Goal: Check status: Check status

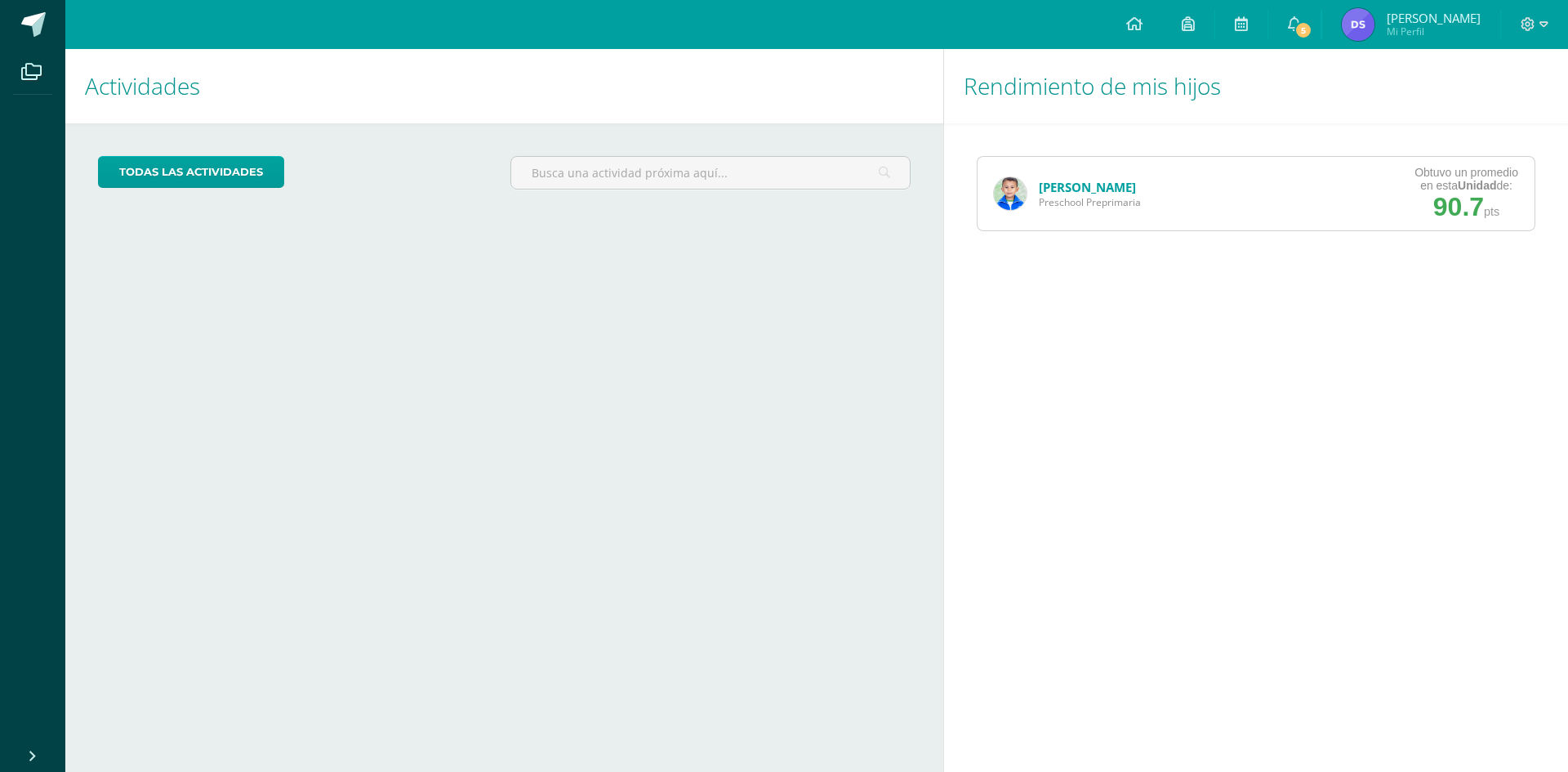
click at [1066, 185] on link "[PERSON_NAME]" at bounding box center [1087, 187] width 97 height 17
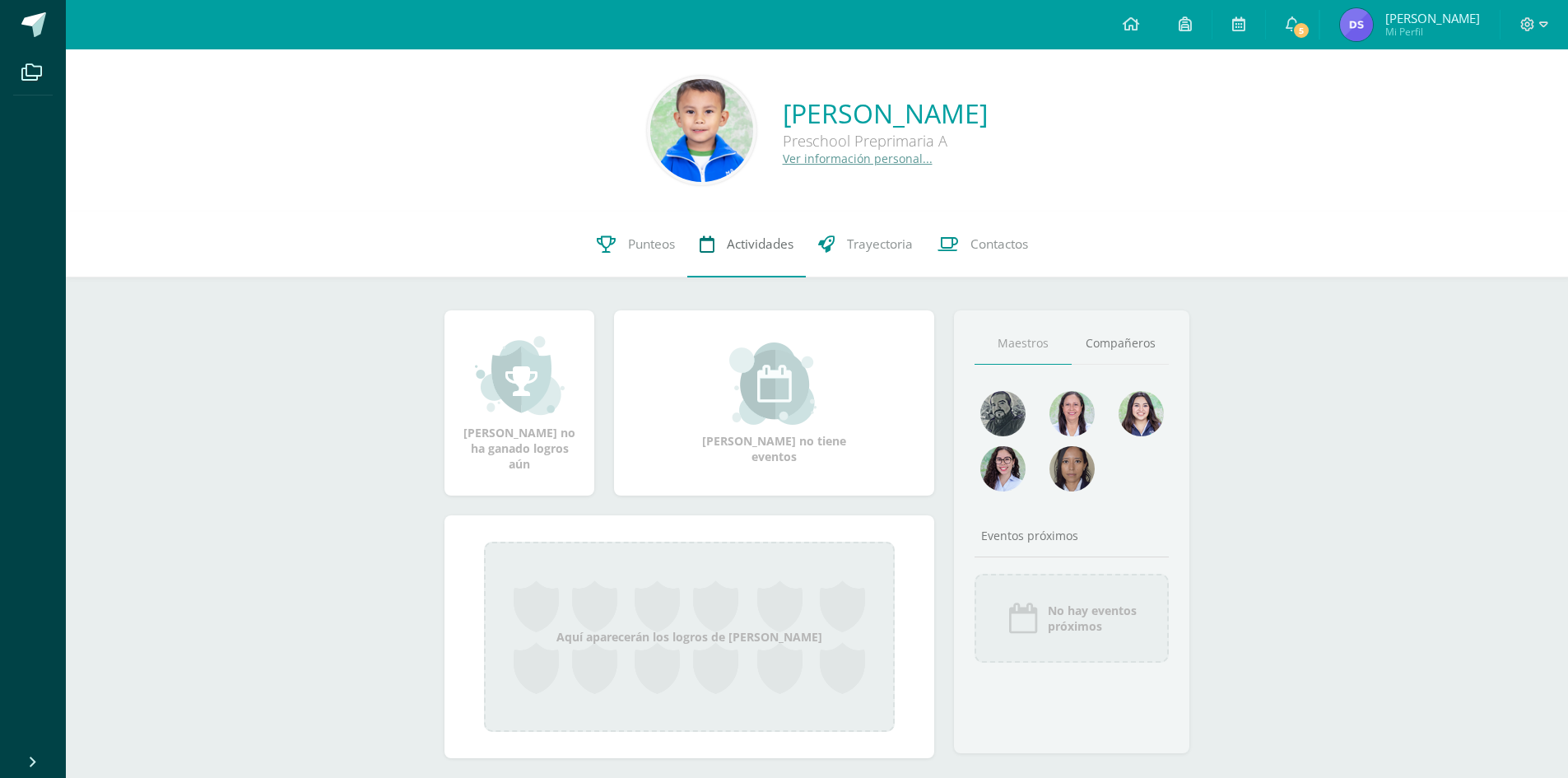
click at [744, 250] on span "Actividades" at bounding box center [760, 244] width 66 height 18
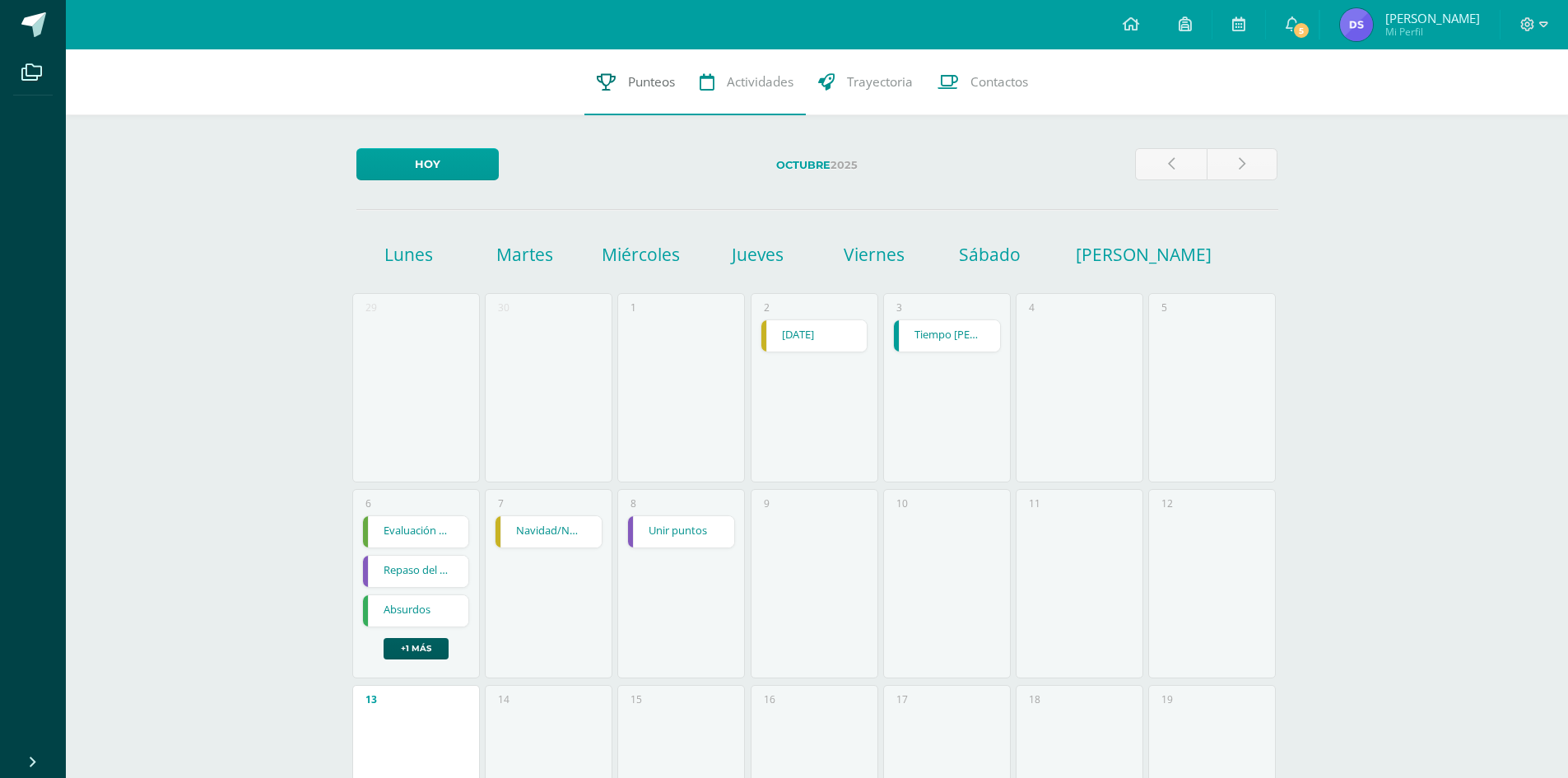
click at [637, 84] on span "Punteos" at bounding box center [652, 82] width 47 height 18
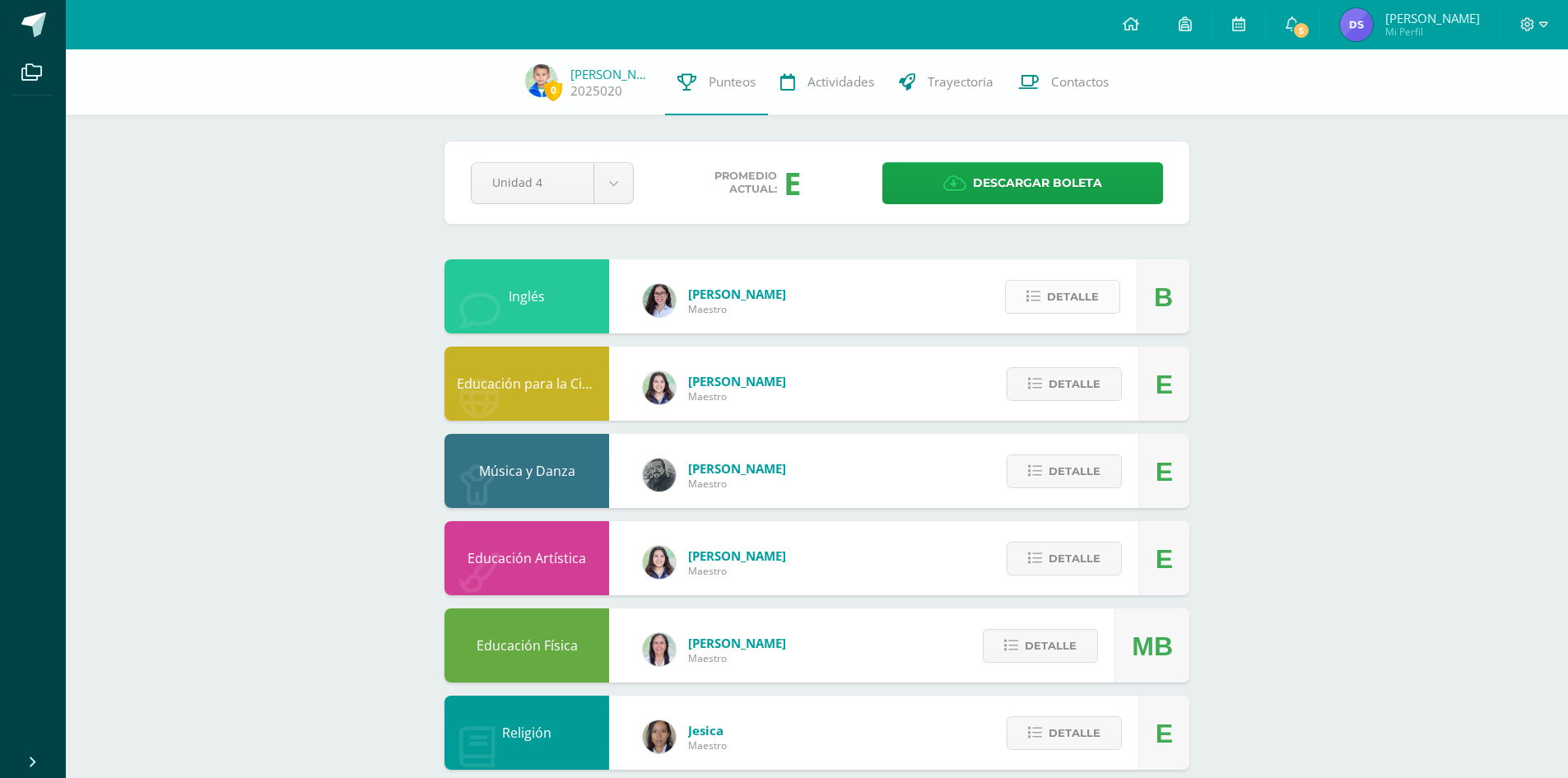
click at [1065, 295] on span "Detalle" at bounding box center [1073, 297] width 52 height 30
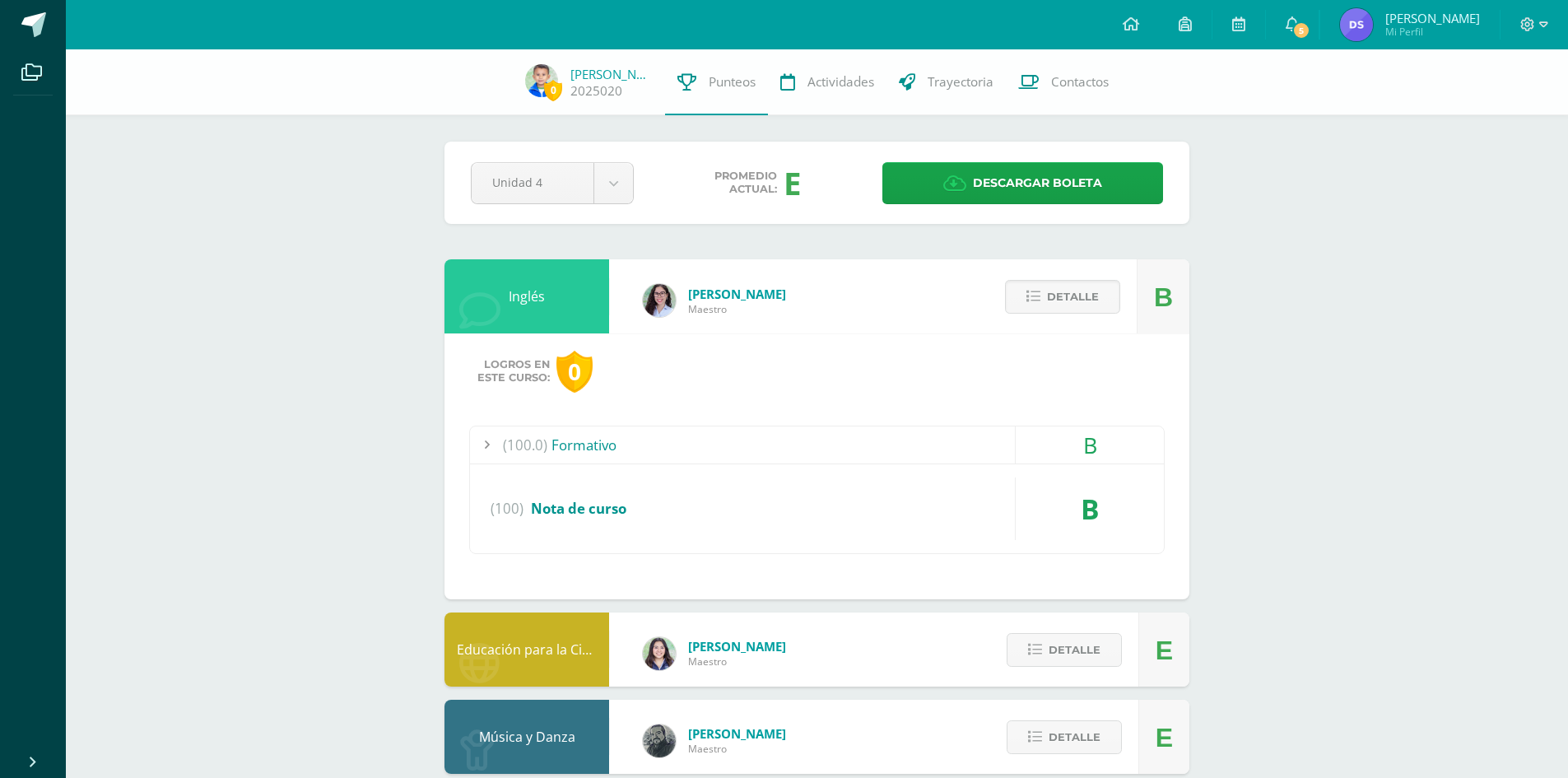
click at [575, 443] on div "(100.0) Formativo" at bounding box center [817, 445] width 694 height 37
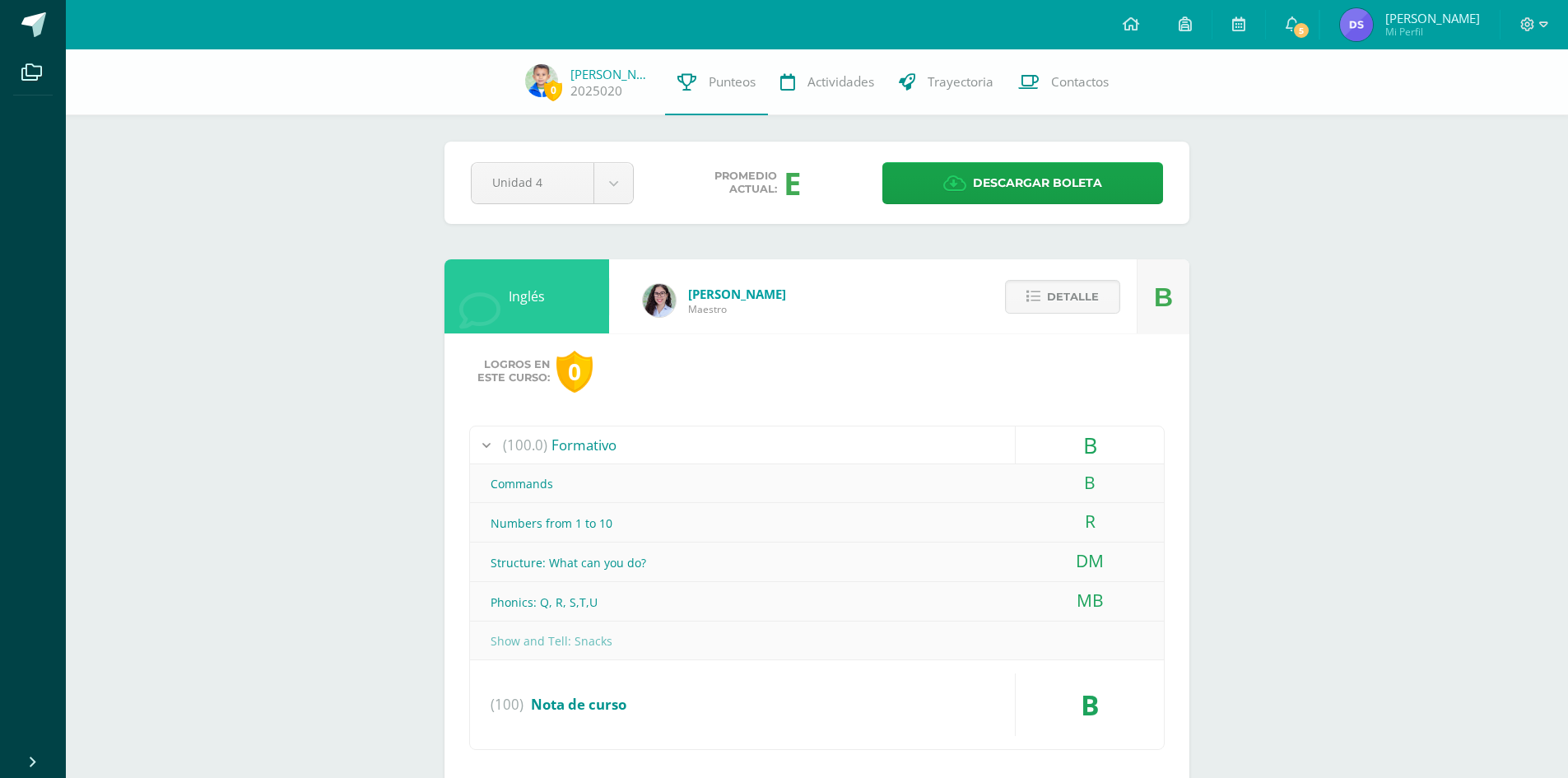
scroll to position [82, 0]
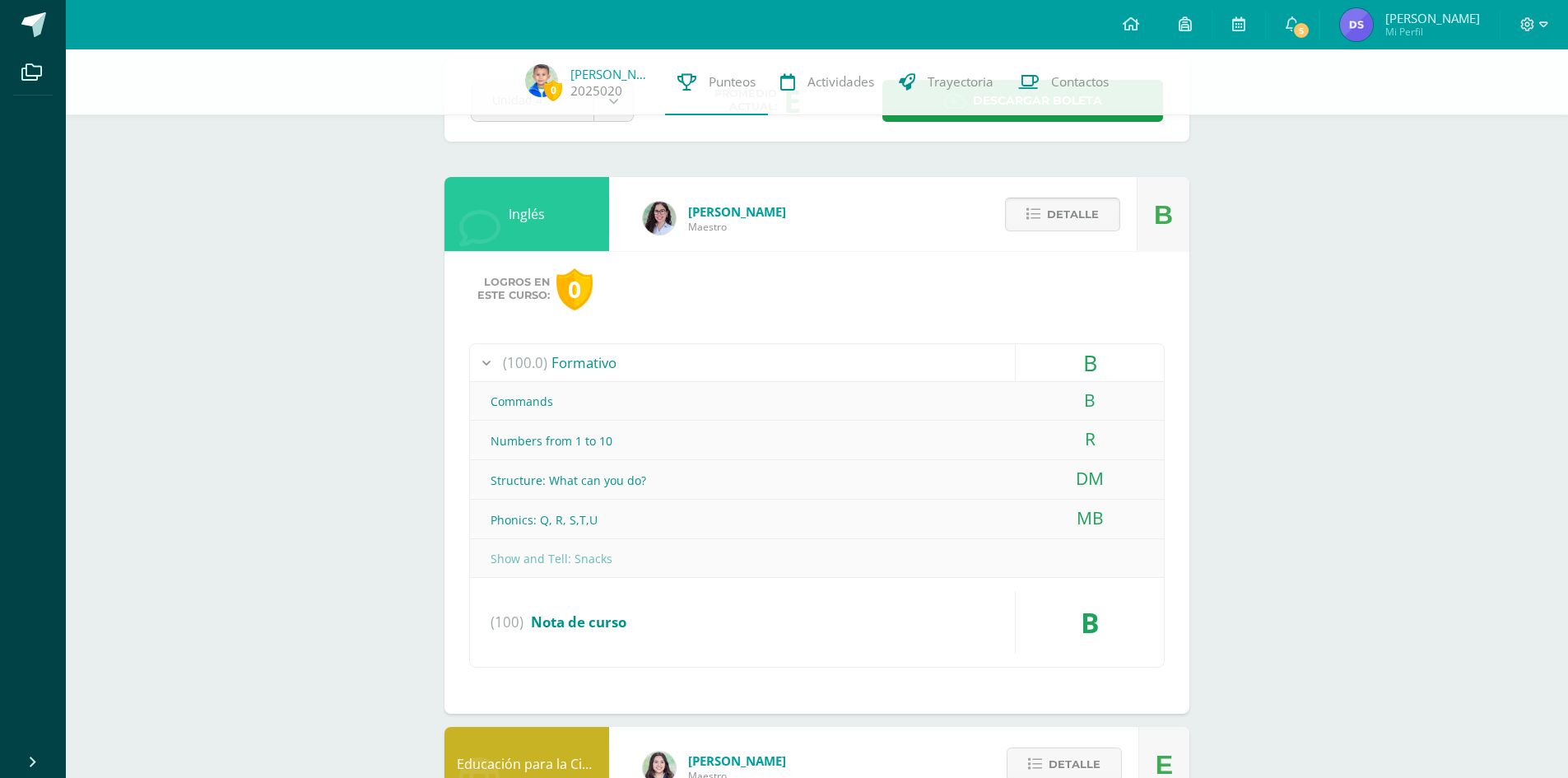
click at [1093, 220] on span "Detalle" at bounding box center [1073, 214] width 52 height 30
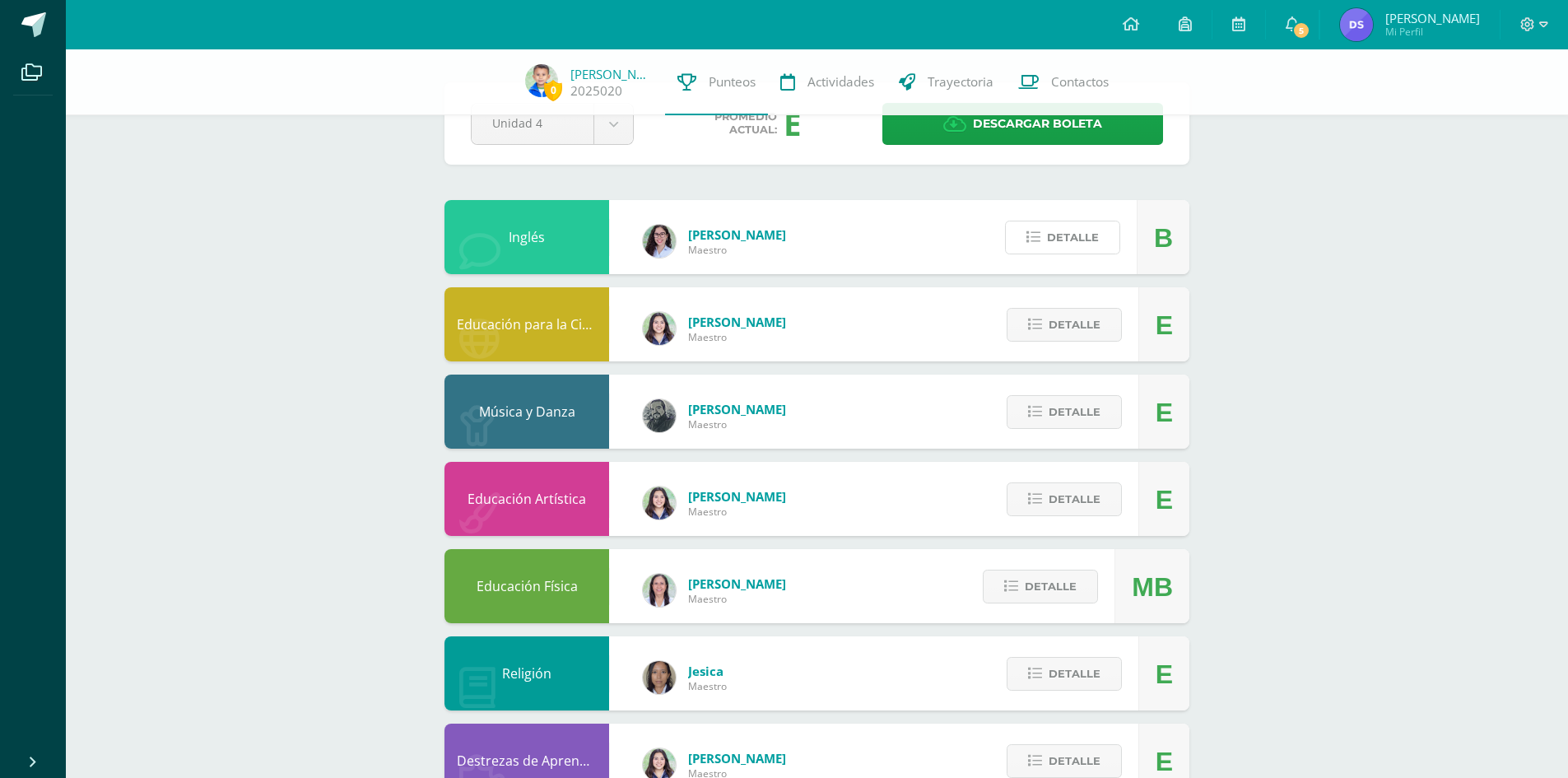
scroll to position [0, 0]
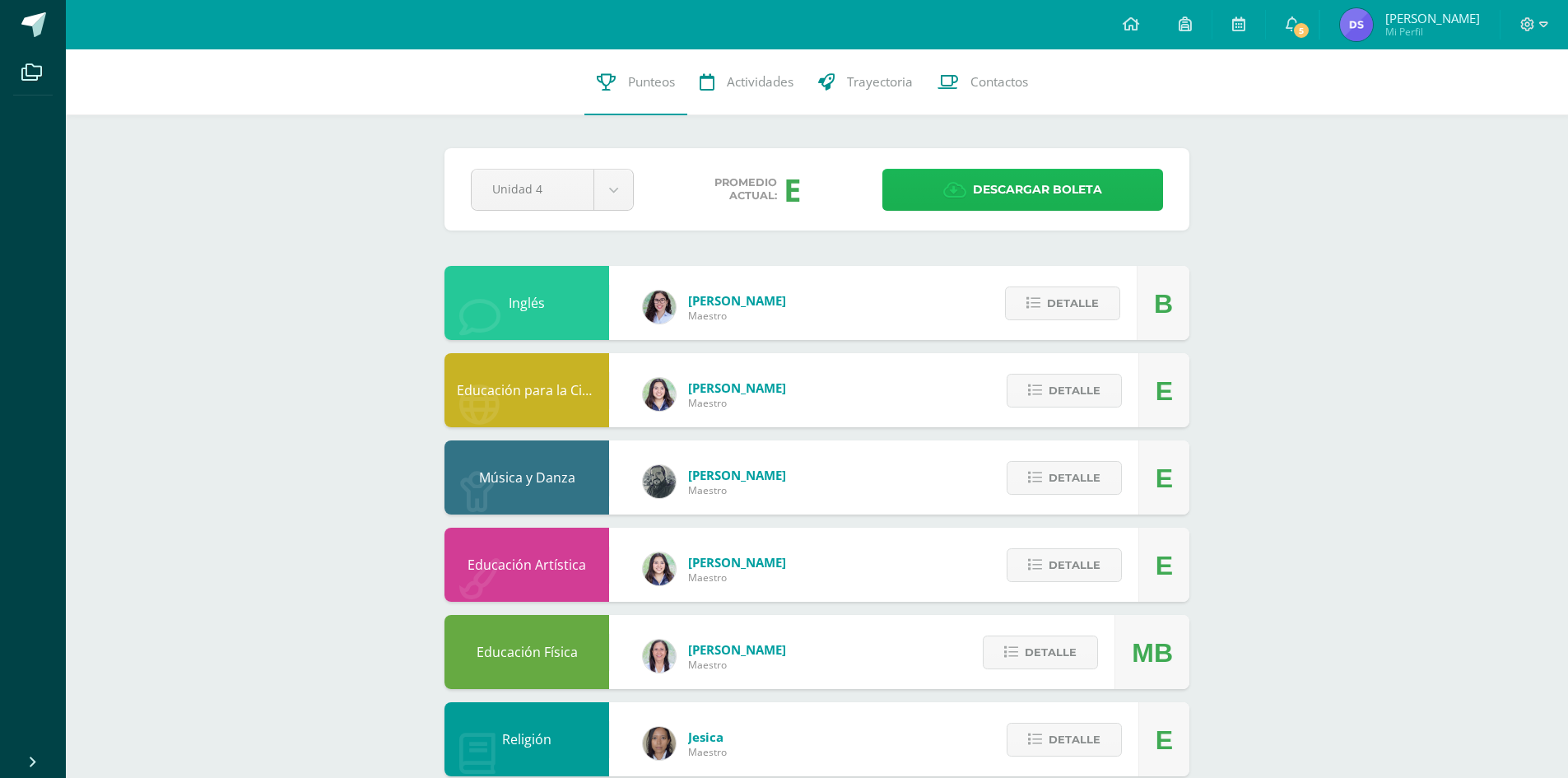
click at [1010, 195] on span "Descargar boleta" at bounding box center [1038, 190] width 130 height 40
click at [1299, 28] on icon at bounding box center [1293, 24] width 13 height 15
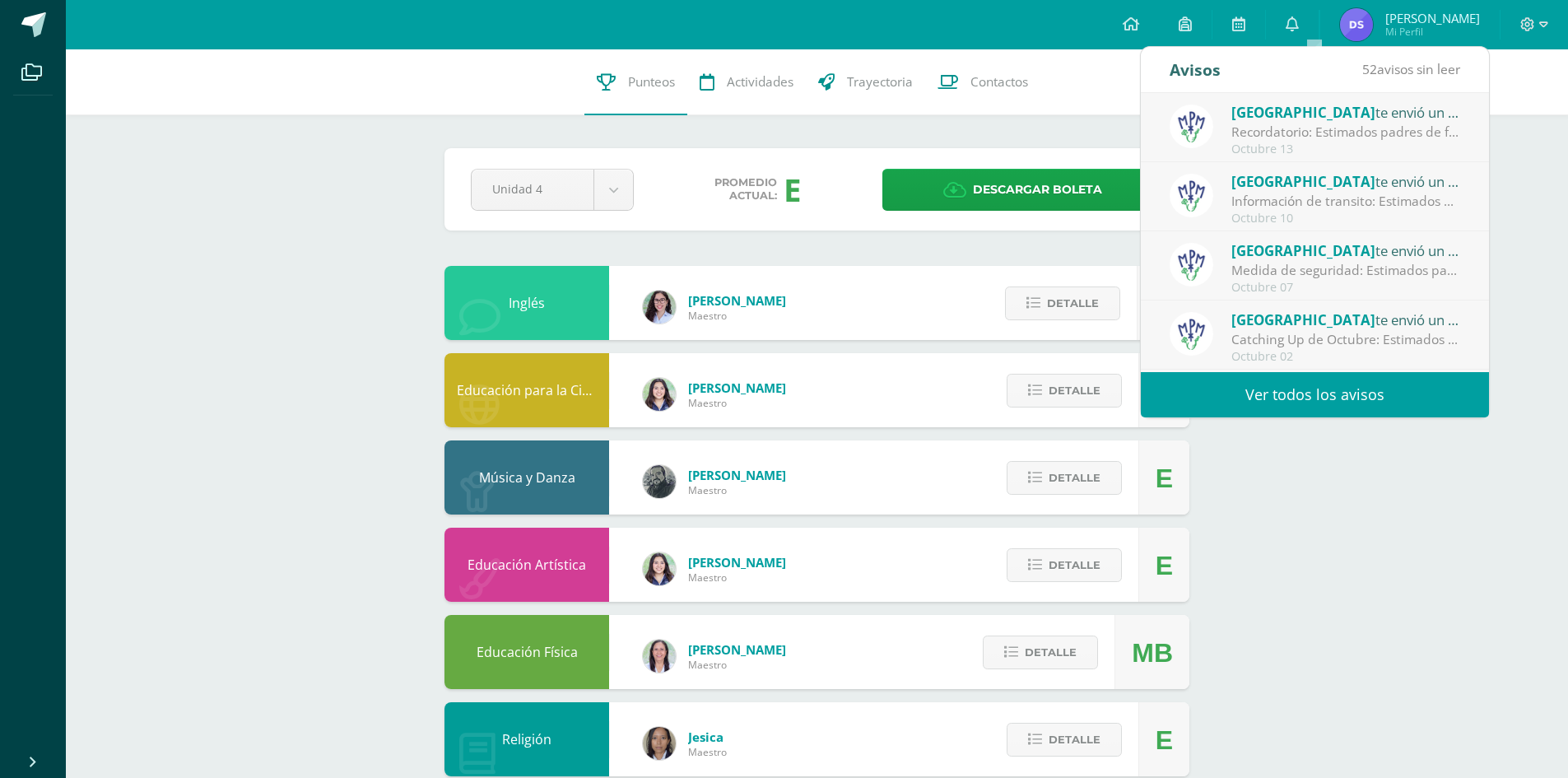
click at [1315, 124] on div "Recordatorio: Estimados padres de familia: Compartimos con ustedes recordatorio…" at bounding box center [1346, 132] width 229 height 19
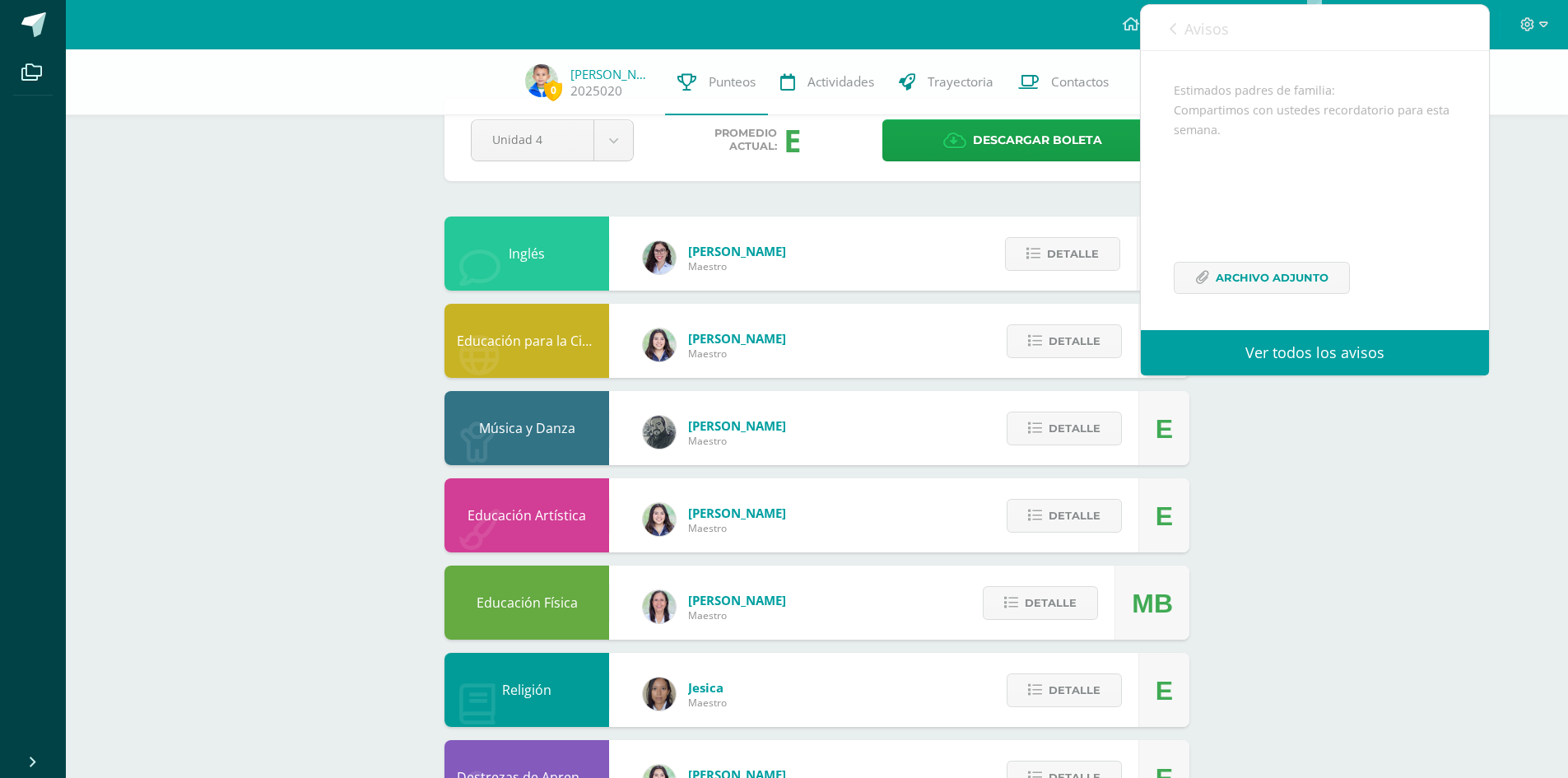
scroll to position [82, 0]
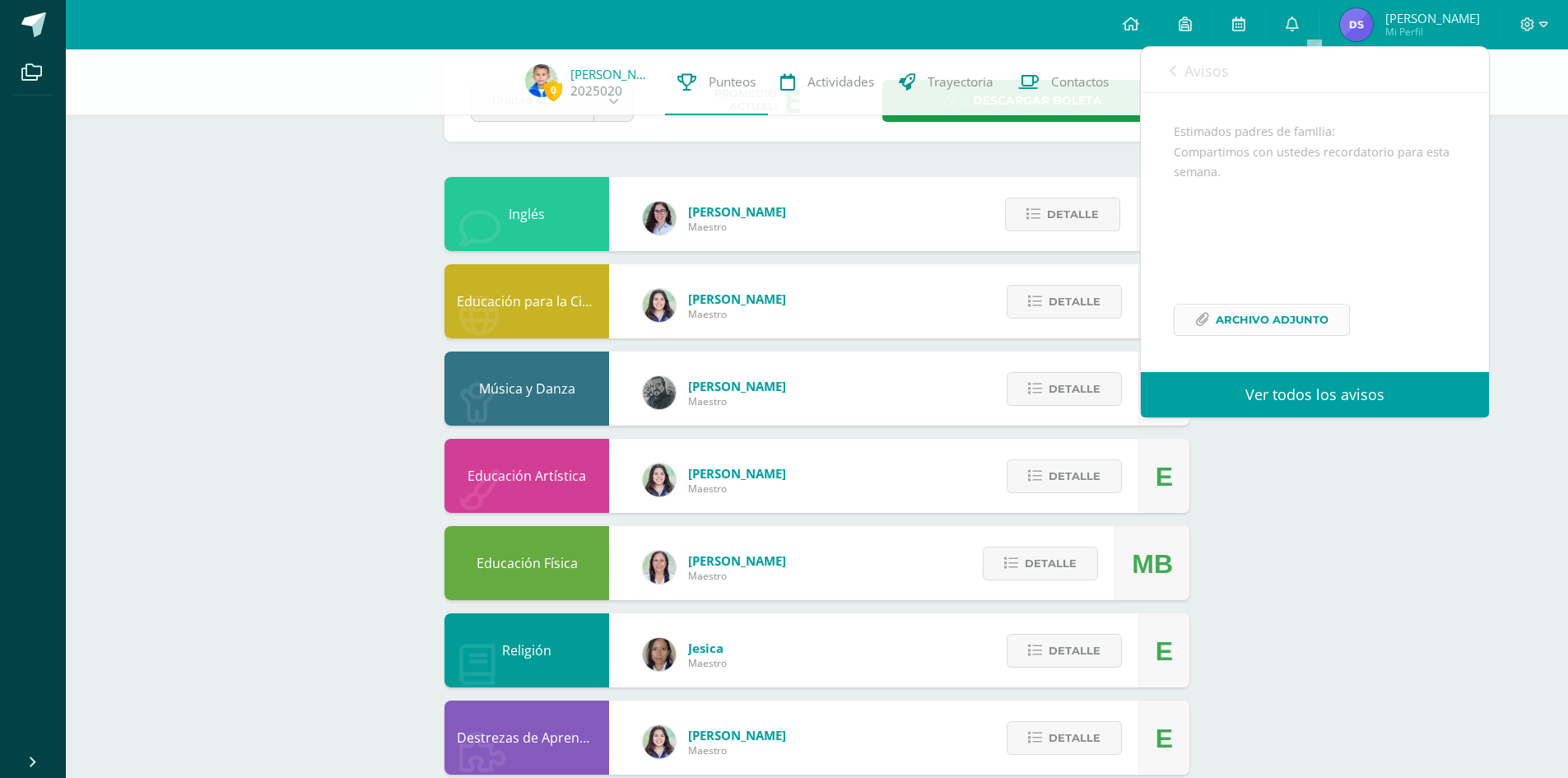
click at [1270, 325] on span "Archivo Adjunto" at bounding box center [1272, 320] width 113 height 30
